Goal: Submit feedback/report problem

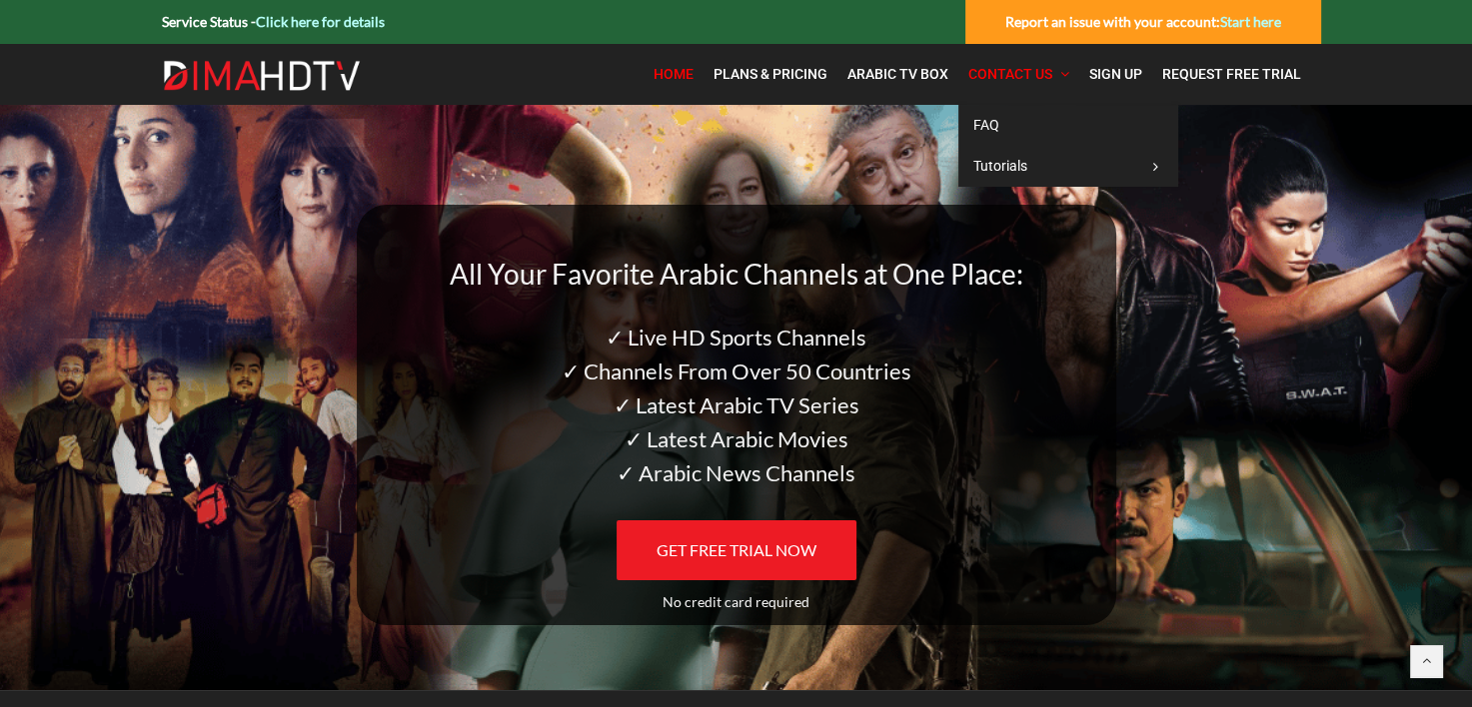
click at [1014, 64] on link "Contact Us" at bounding box center [1018, 74] width 121 height 41
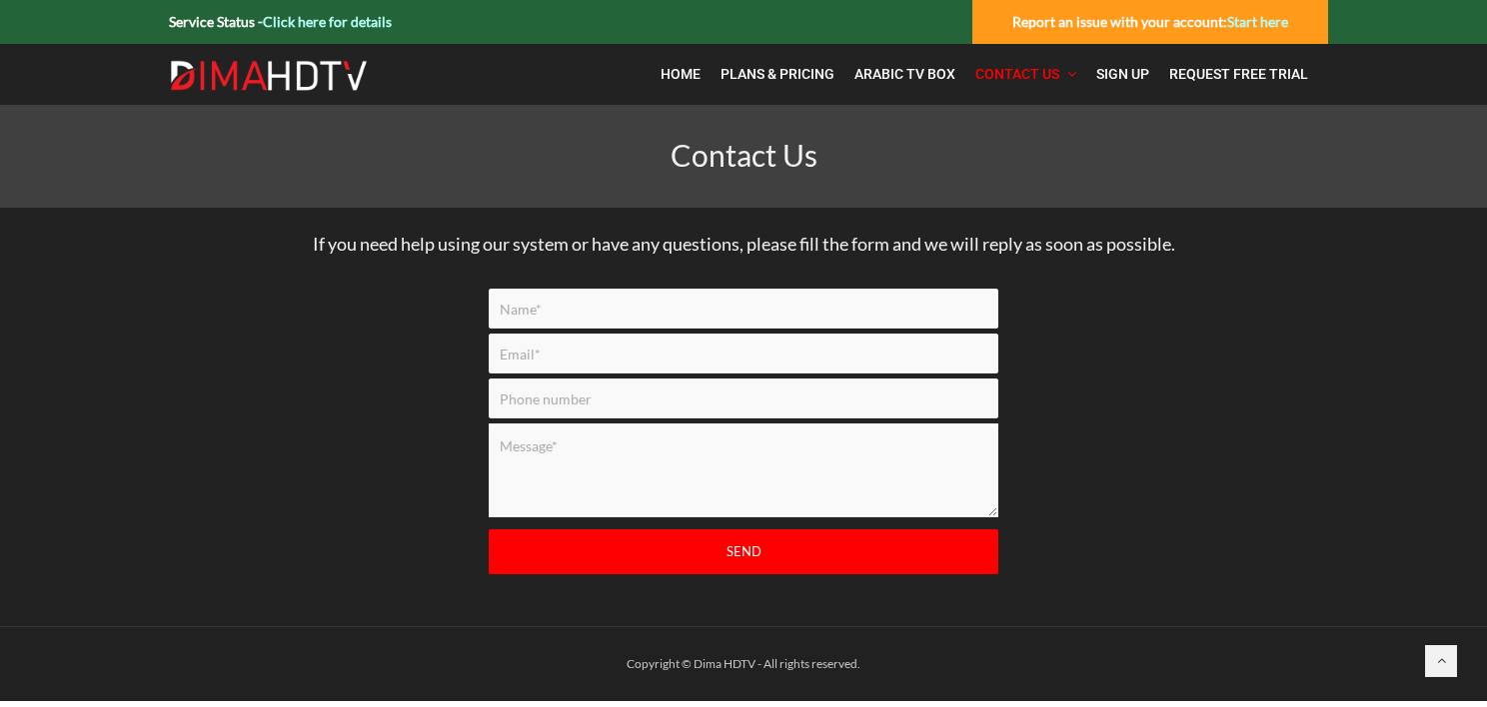
click at [566, 301] on input "Contact form" at bounding box center [744, 309] width 510 height 40
type input "Mr. james Balina"
type input "jimary@tbaytel.net"
type input "8076229850"
click at [575, 448] on textarea "Contact form" at bounding box center [744, 471] width 510 height 94
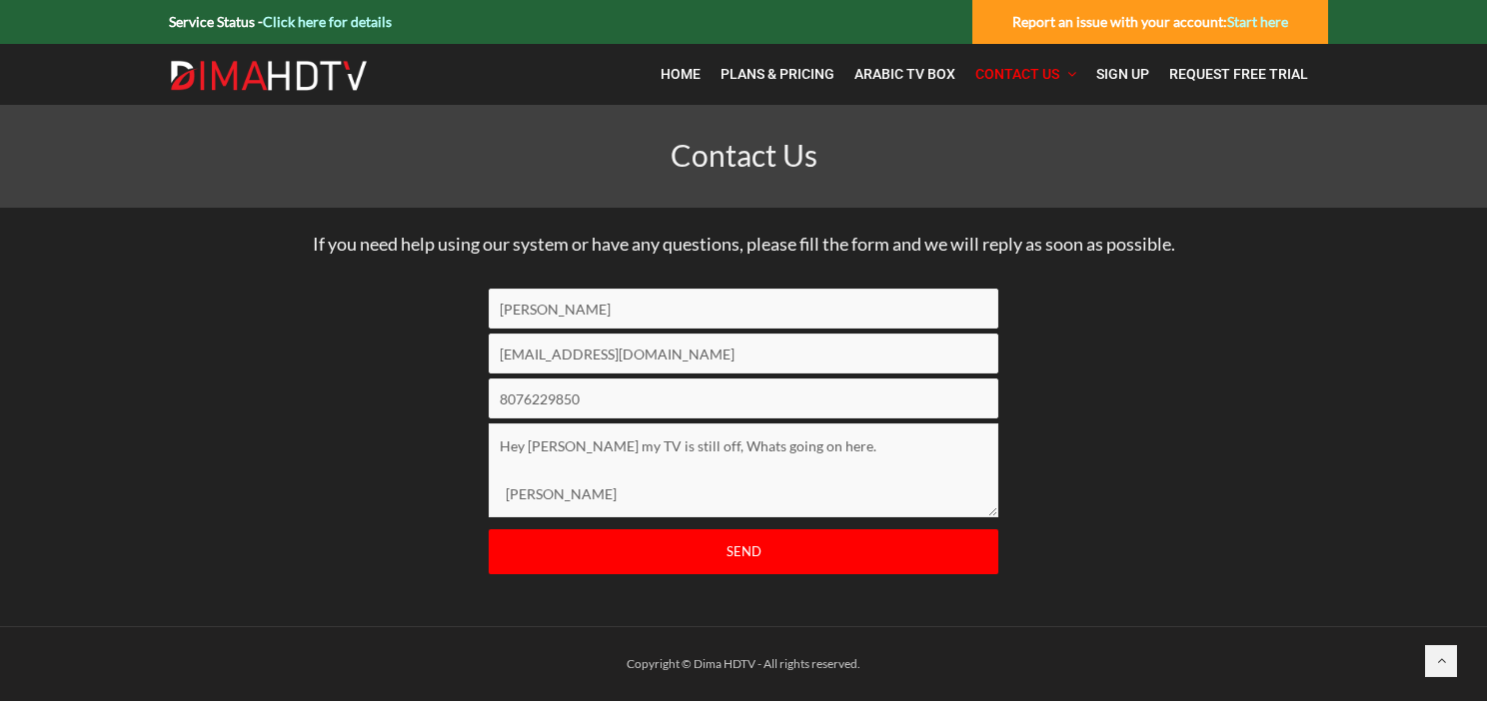
type textarea "Hey Adam my TV is still off, Whats going on here. jim"
click at [727, 543] on input "Send" at bounding box center [744, 552] width 510 height 45
